Goal: Information Seeking & Learning: Learn about a topic

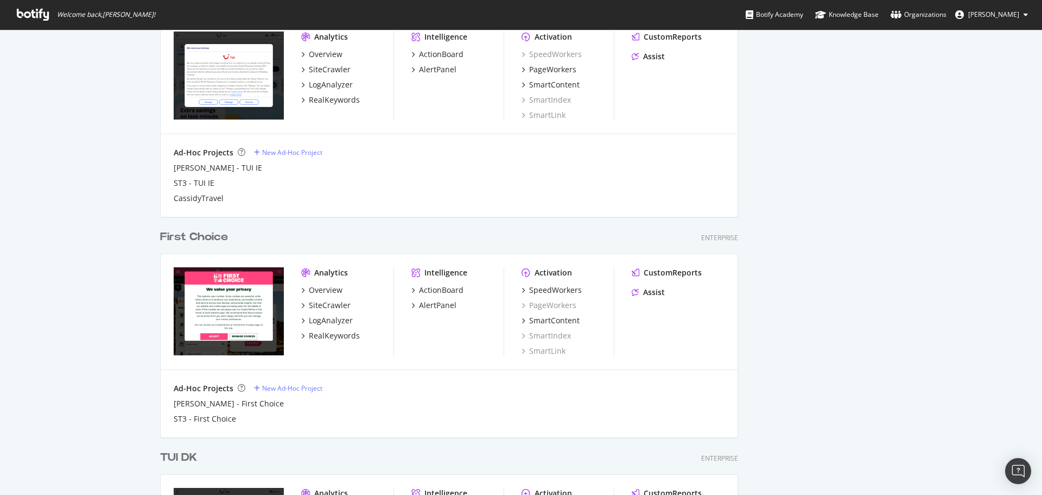
scroll to position [877, 0]
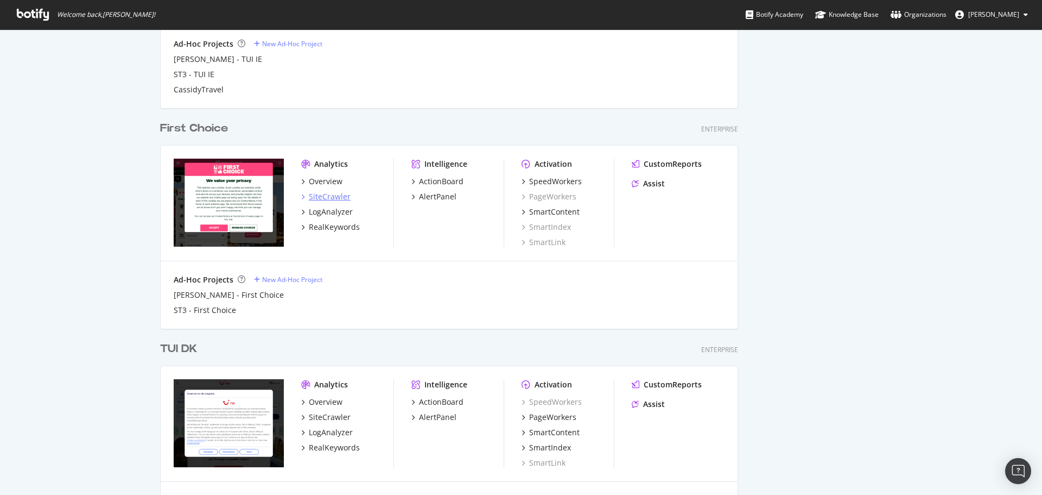
click at [327, 201] on div "SiteCrawler" at bounding box center [330, 196] width 42 height 11
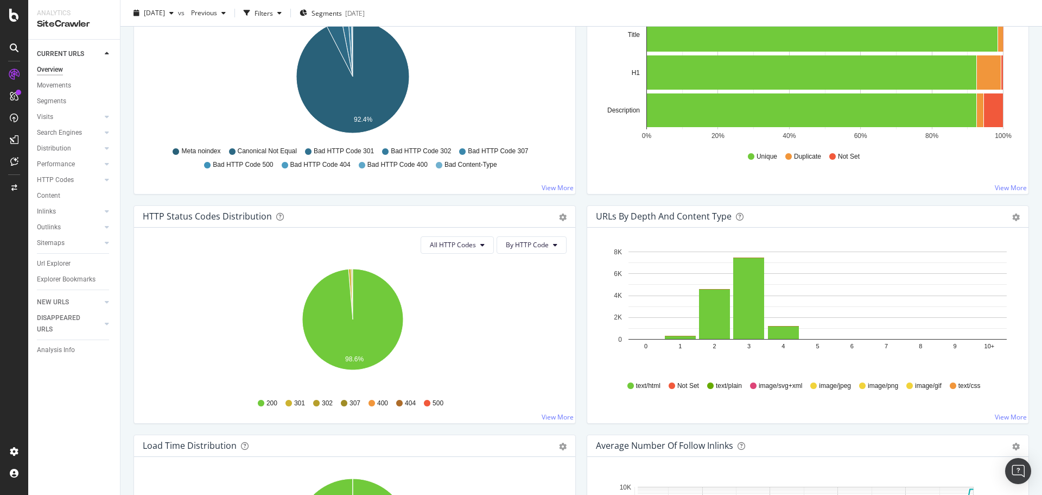
scroll to position [434, 0]
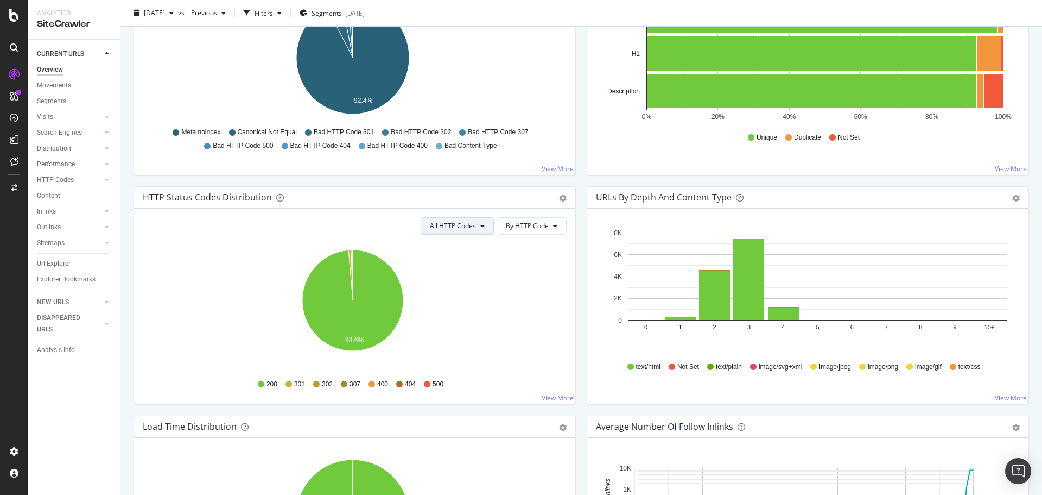
click at [444, 231] on button "All HTTP Codes" at bounding box center [457, 225] width 73 height 17
click at [460, 302] on div "3xx family" at bounding box center [455, 308] width 72 height 16
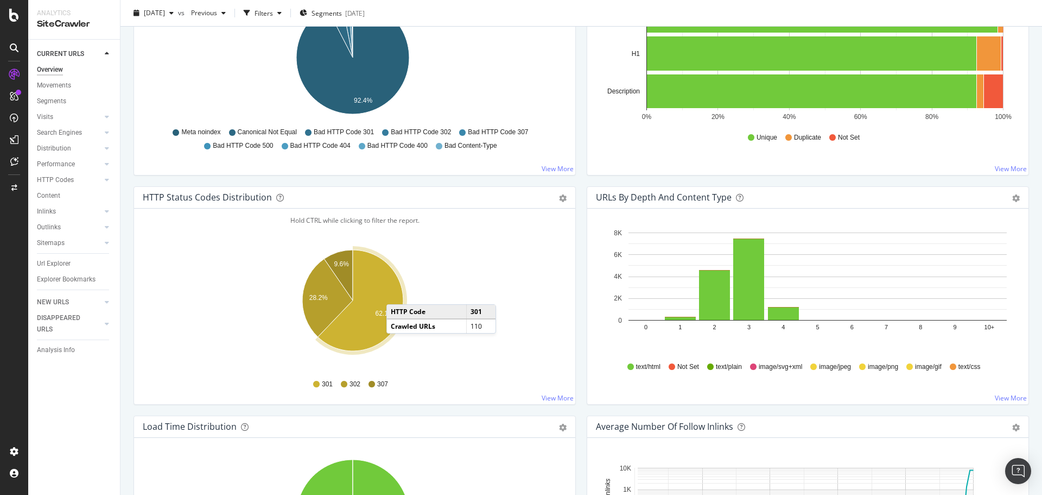
click at [397, 293] on icon "A chart." at bounding box center [360, 300] width 85 height 101
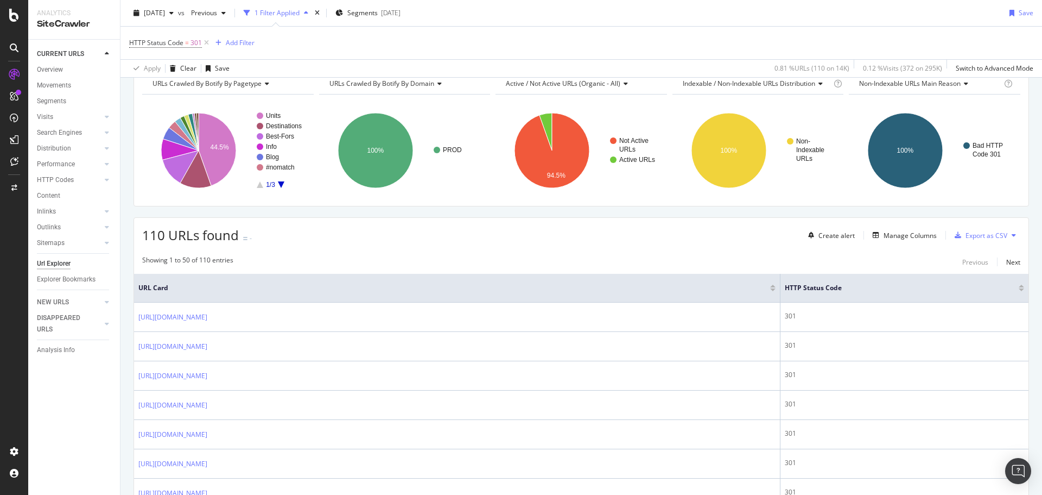
scroll to position [109, 0]
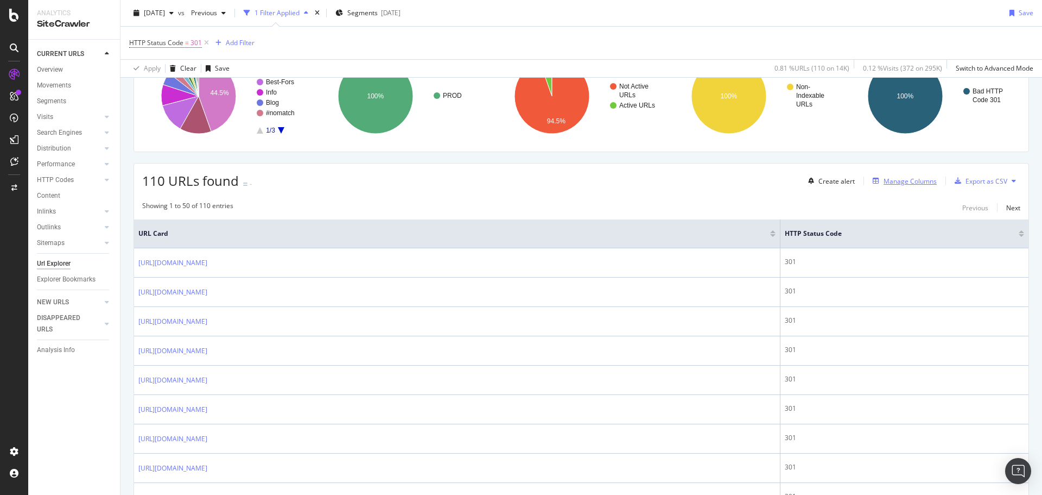
click at [885, 185] on div "Manage Columns" at bounding box center [910, 180] width 53 height 9
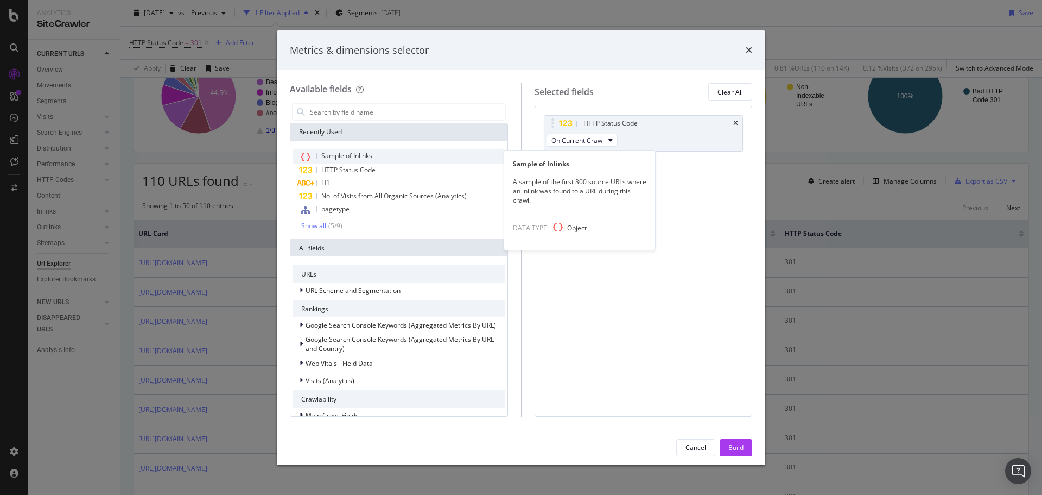
click at [391, 155] on div "Sample of Inlinks" at bounding box center [399, 156] width 213 height 14
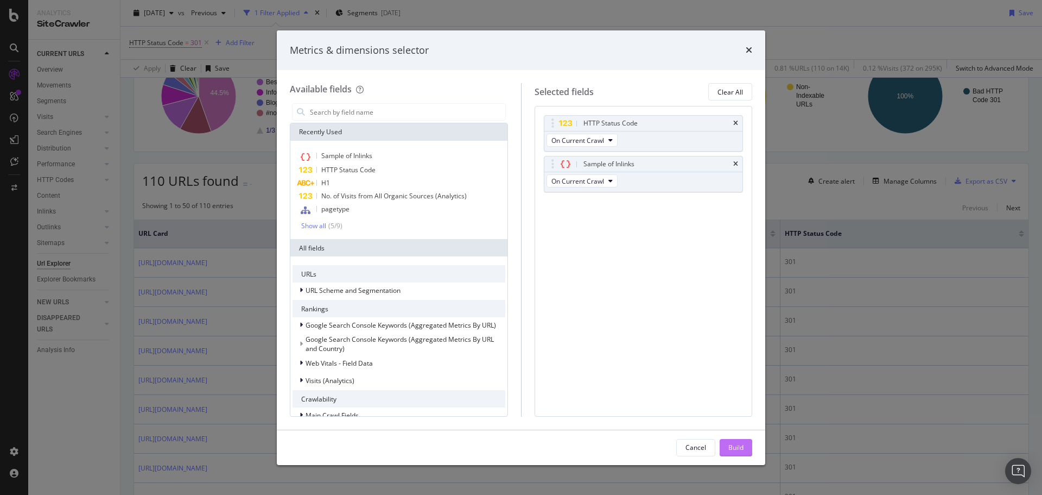
click at [726, 439] on button "Build" at bounding box center [736, 447] width 33 height 17
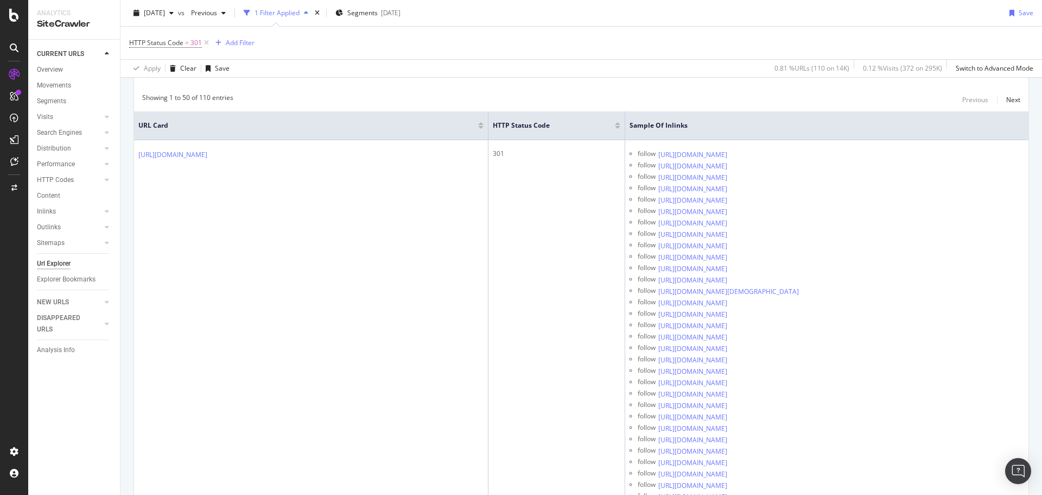
scroll to position [217, 0]
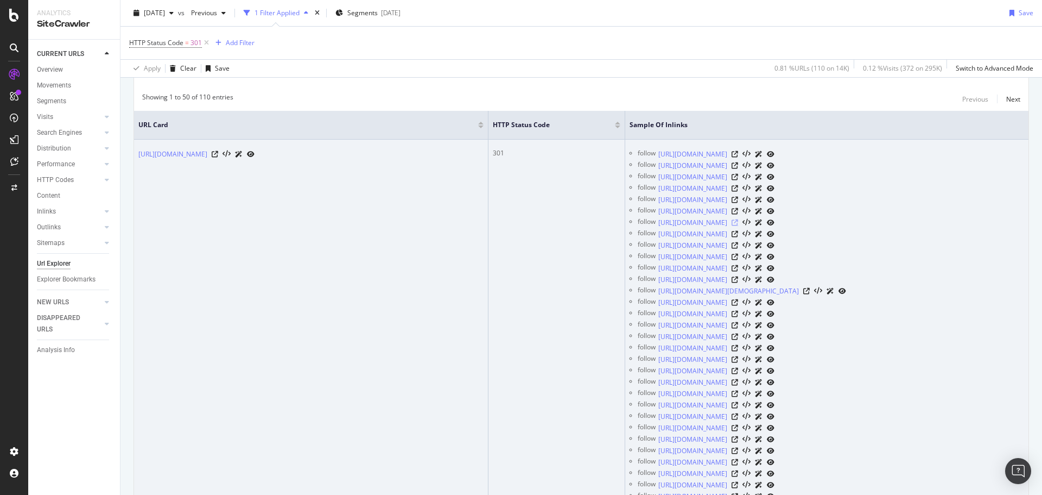
click at [738, 219] on icon at bounding box center [735, 222] width 7 height 7
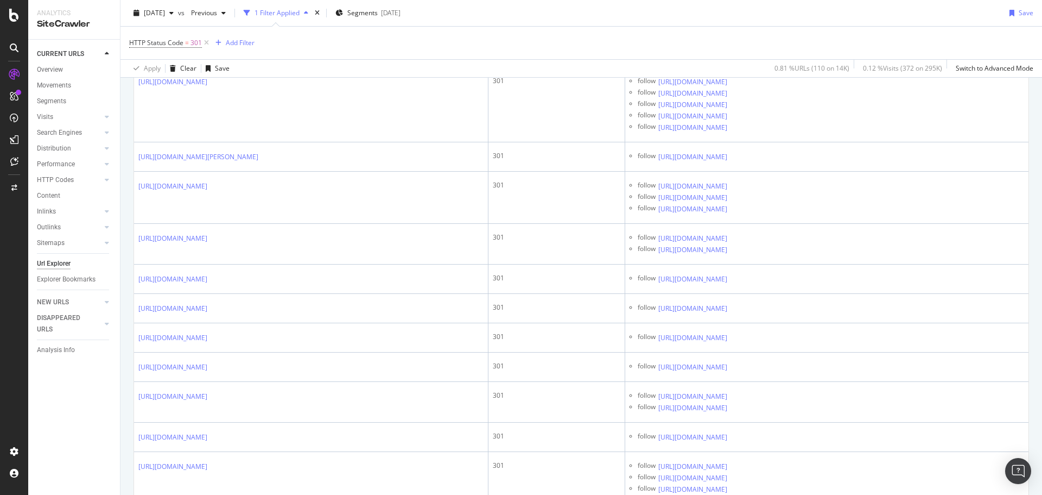
scroll to position [14875, 0]
